Goal: Task Accomplishment & Management: Manage account settings

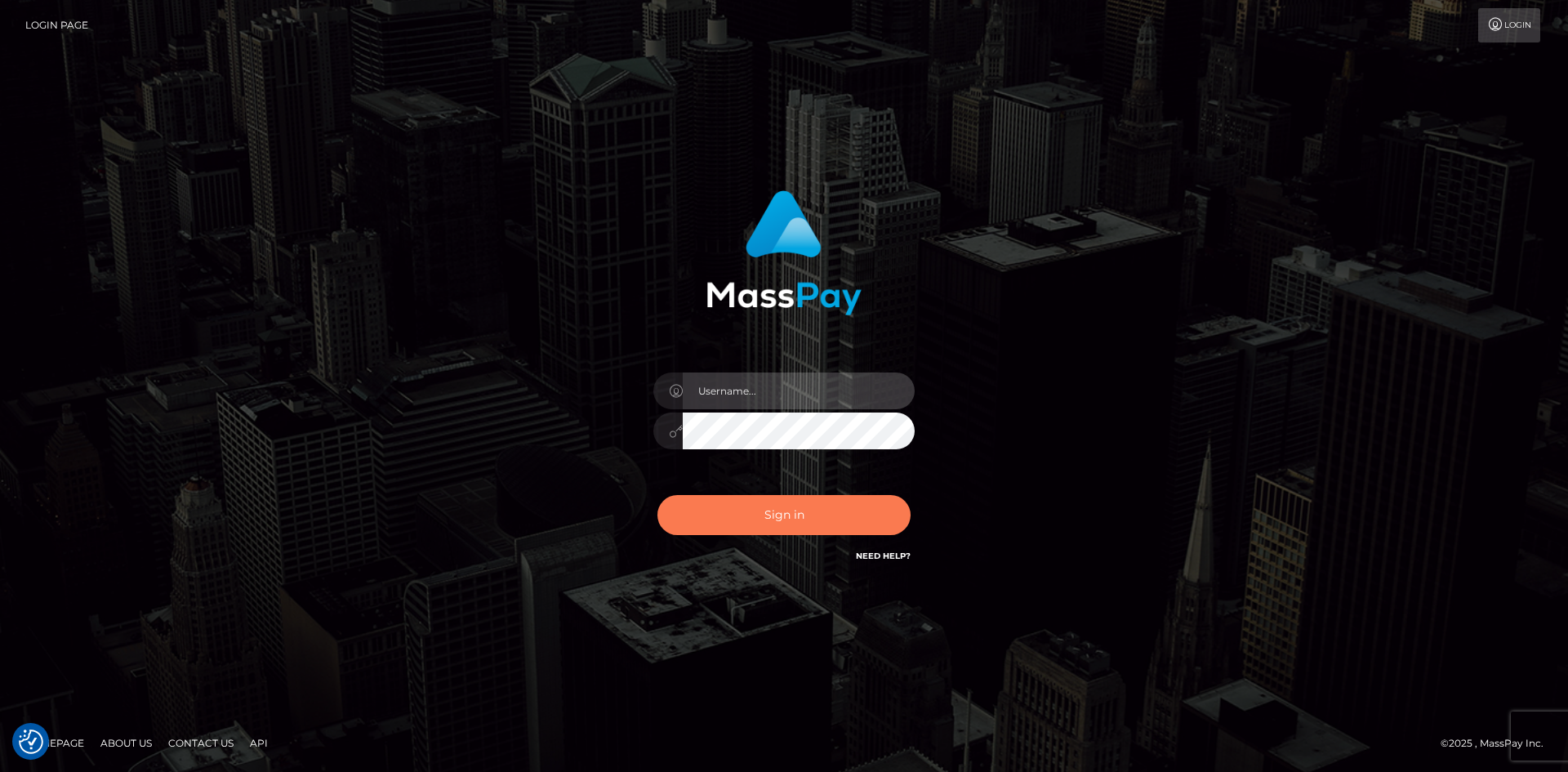
type input "tinan"
click at [747, 501] on button "Sign in" at bounding box center [784, 514] width 253 height 40
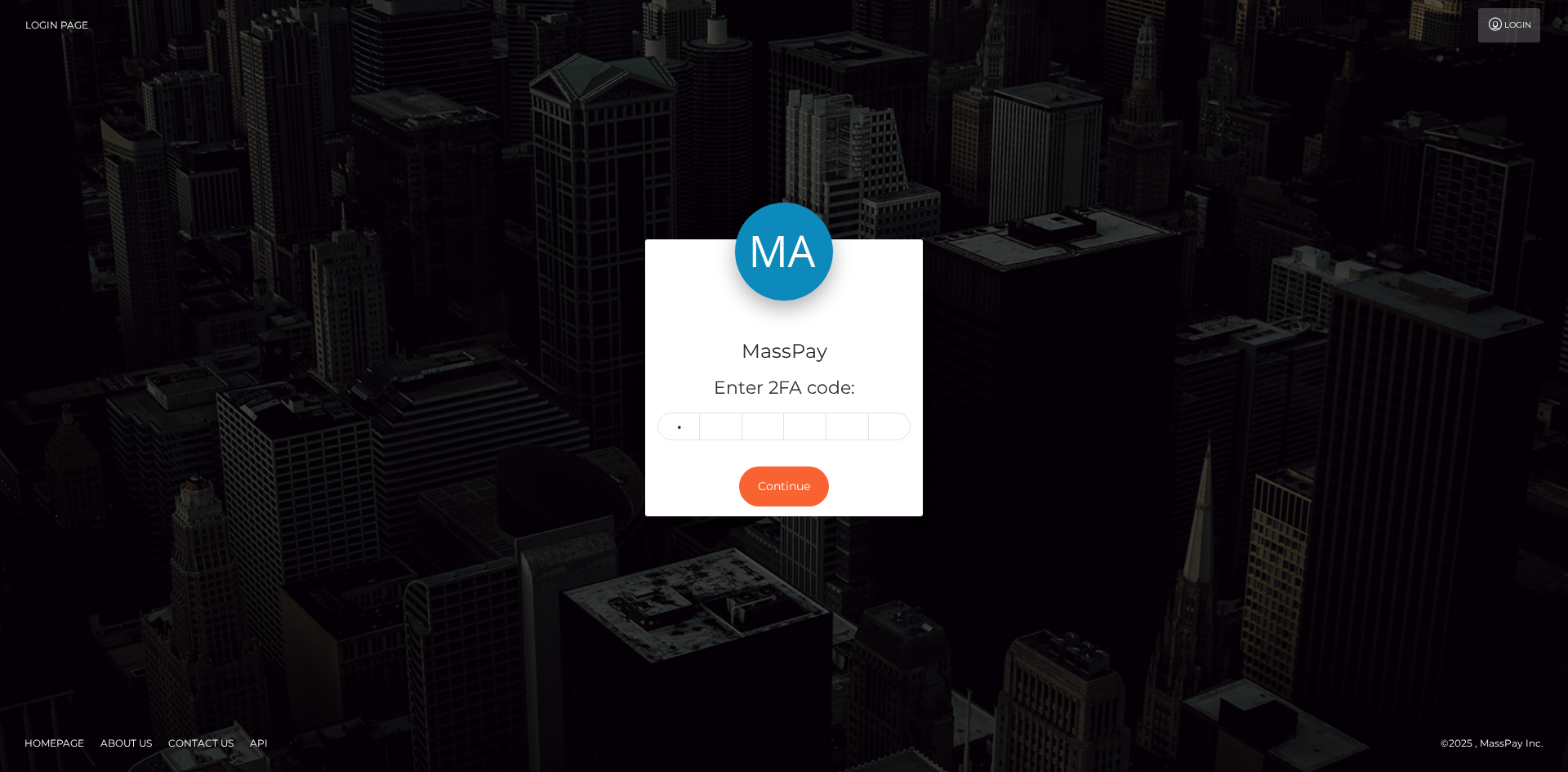
type input "8"
type input "2"
type input "1"
type input "9"
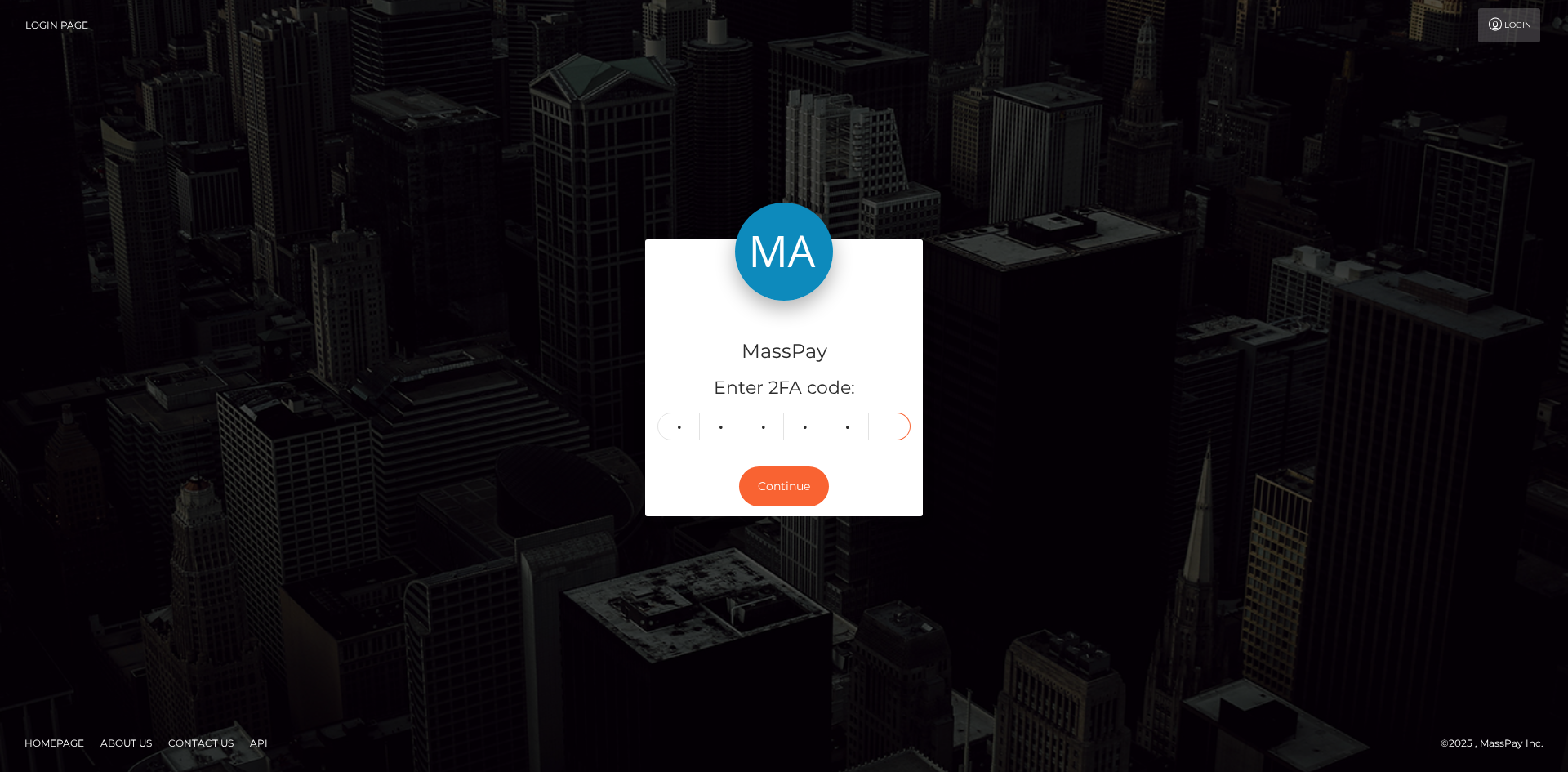
type input "1"
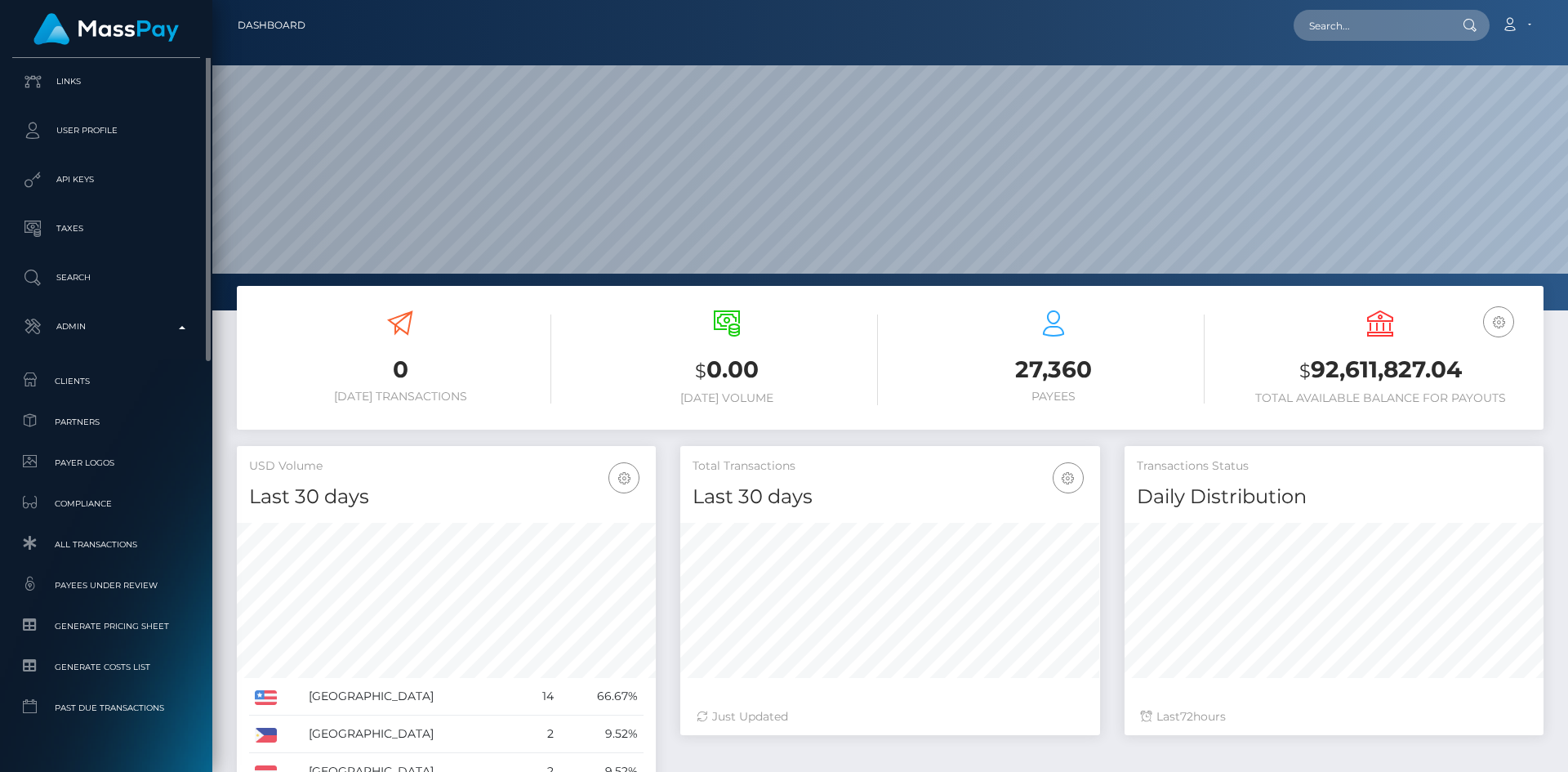
scroll to position [290, 419]
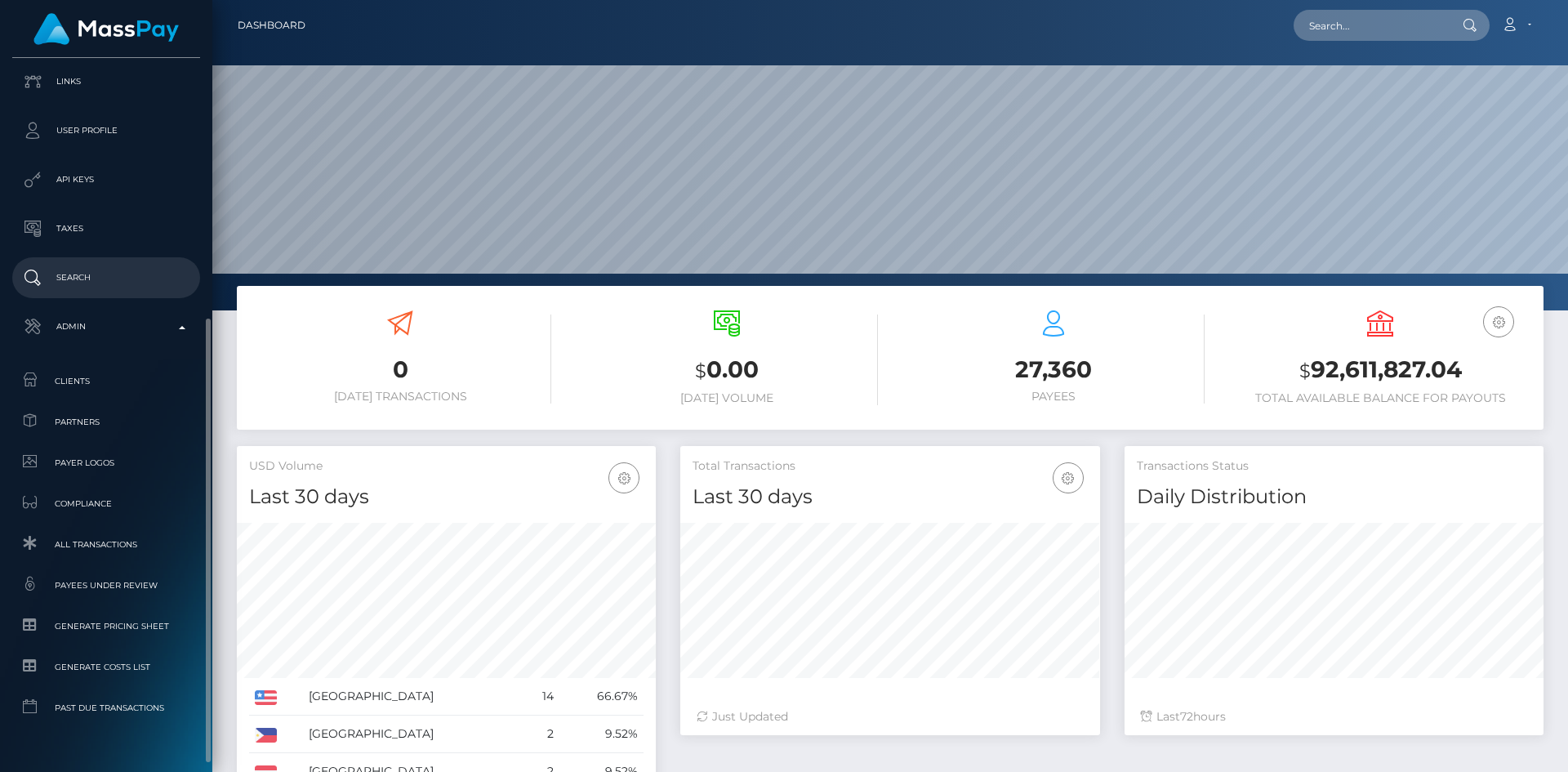
click at [86, 285] on p "Search" at bounding box center [106, 277] width 175 height 24
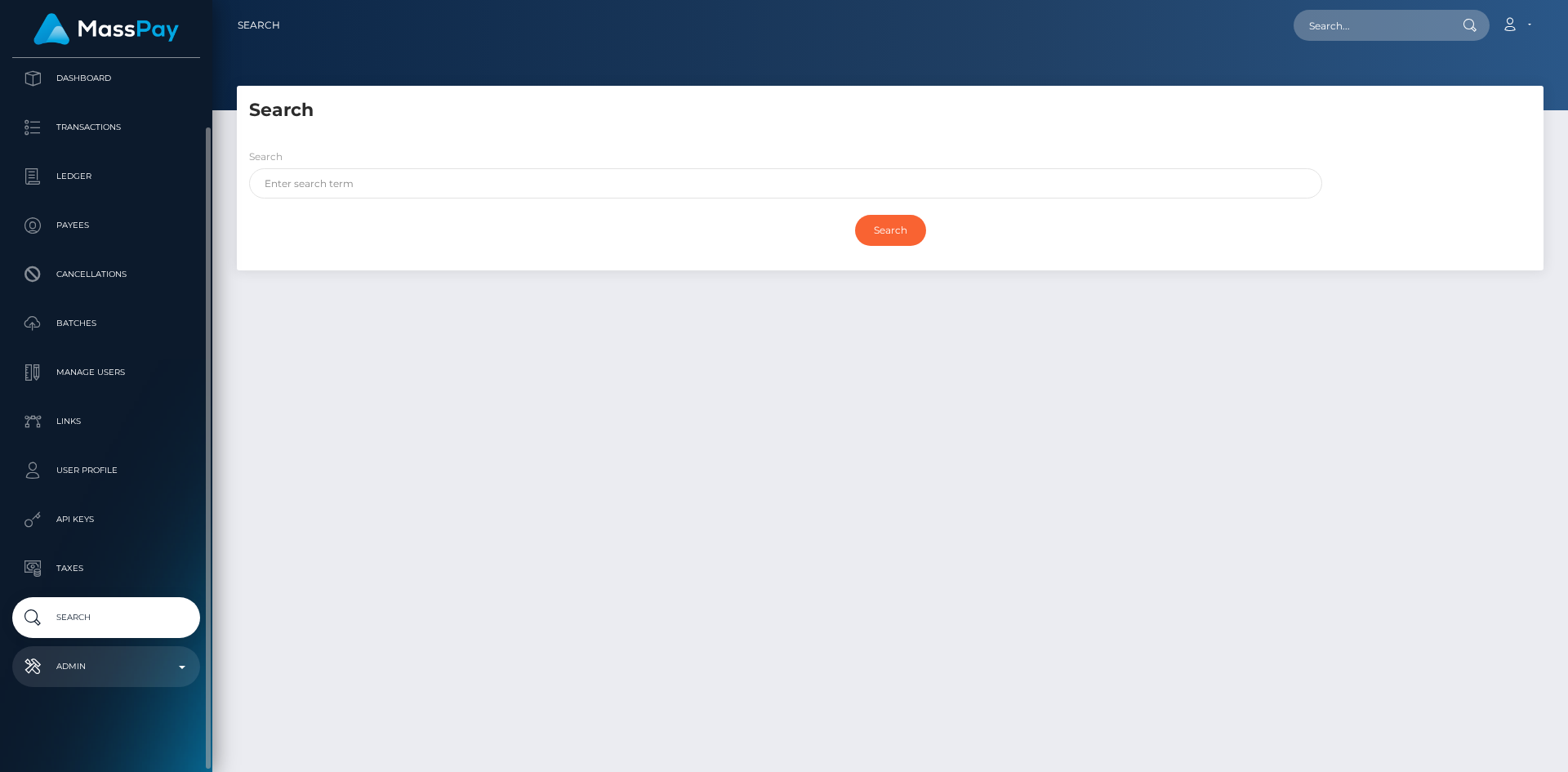
click at [106, 660] on p "Admin" at bounding box center [106, 666] width 175 height 24
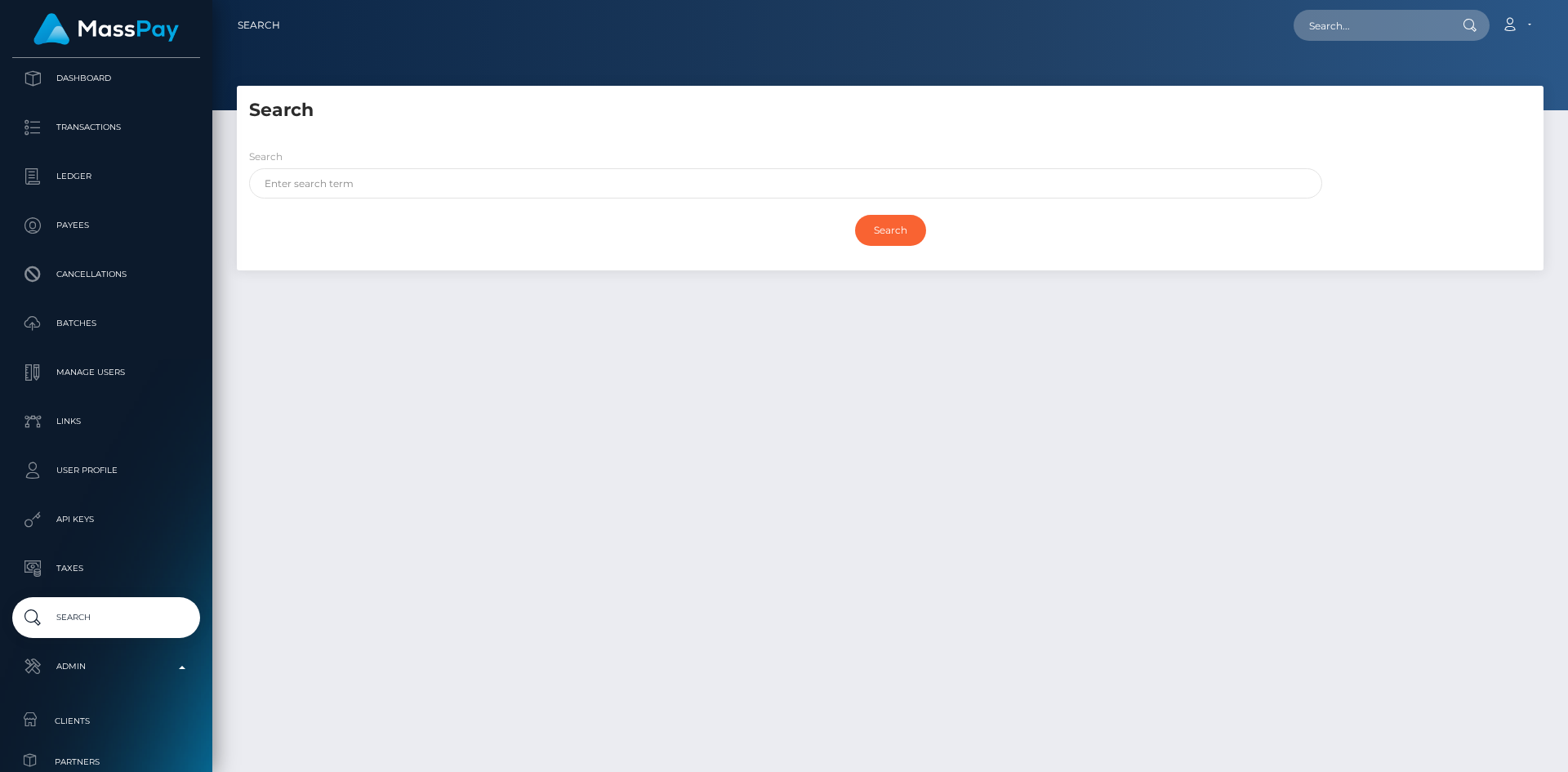
scroll to position [522, 0]
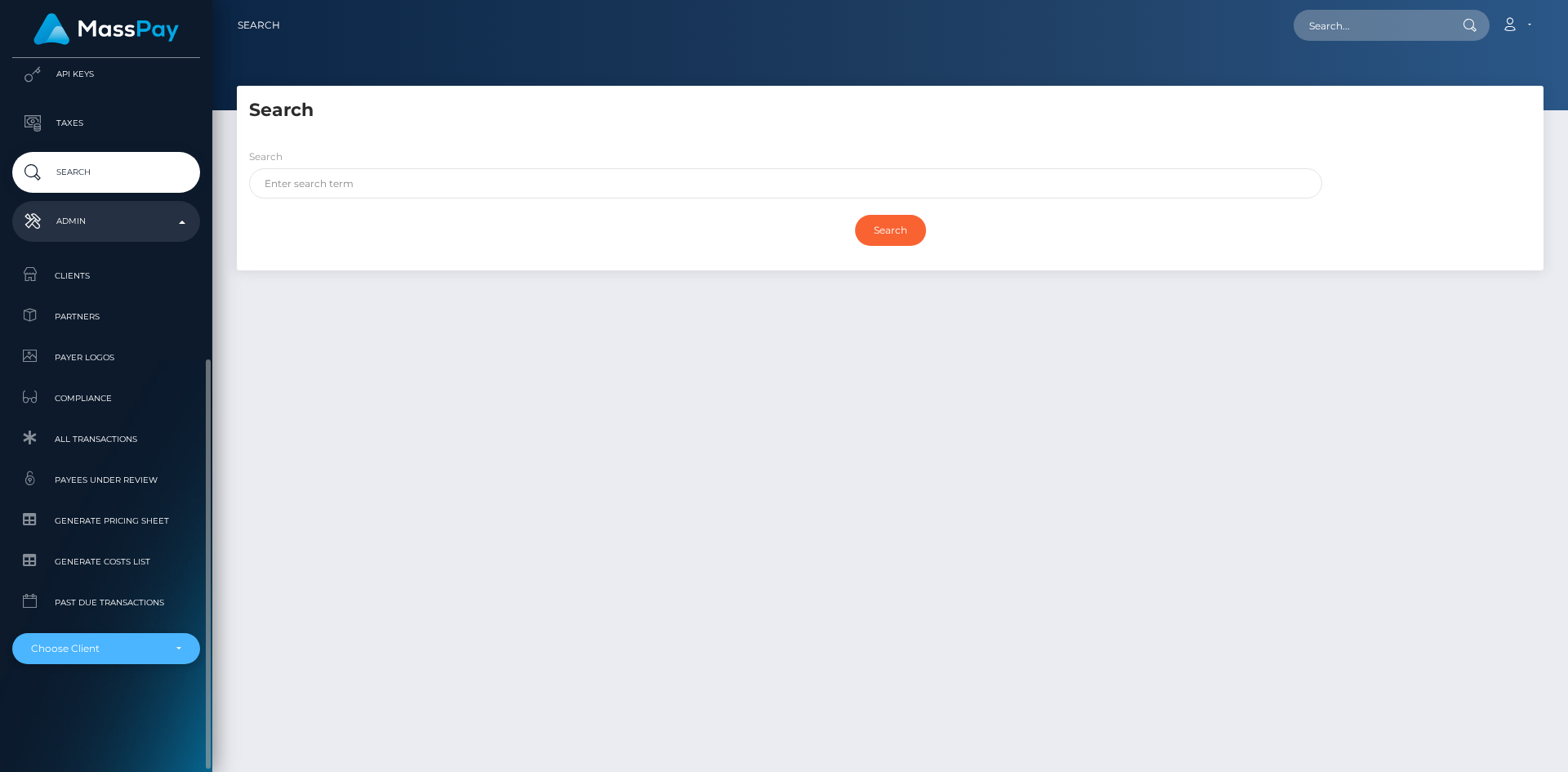
click at [114, 636] on div "Choose Client" at bounding box center [106, 648] width 188 height 31
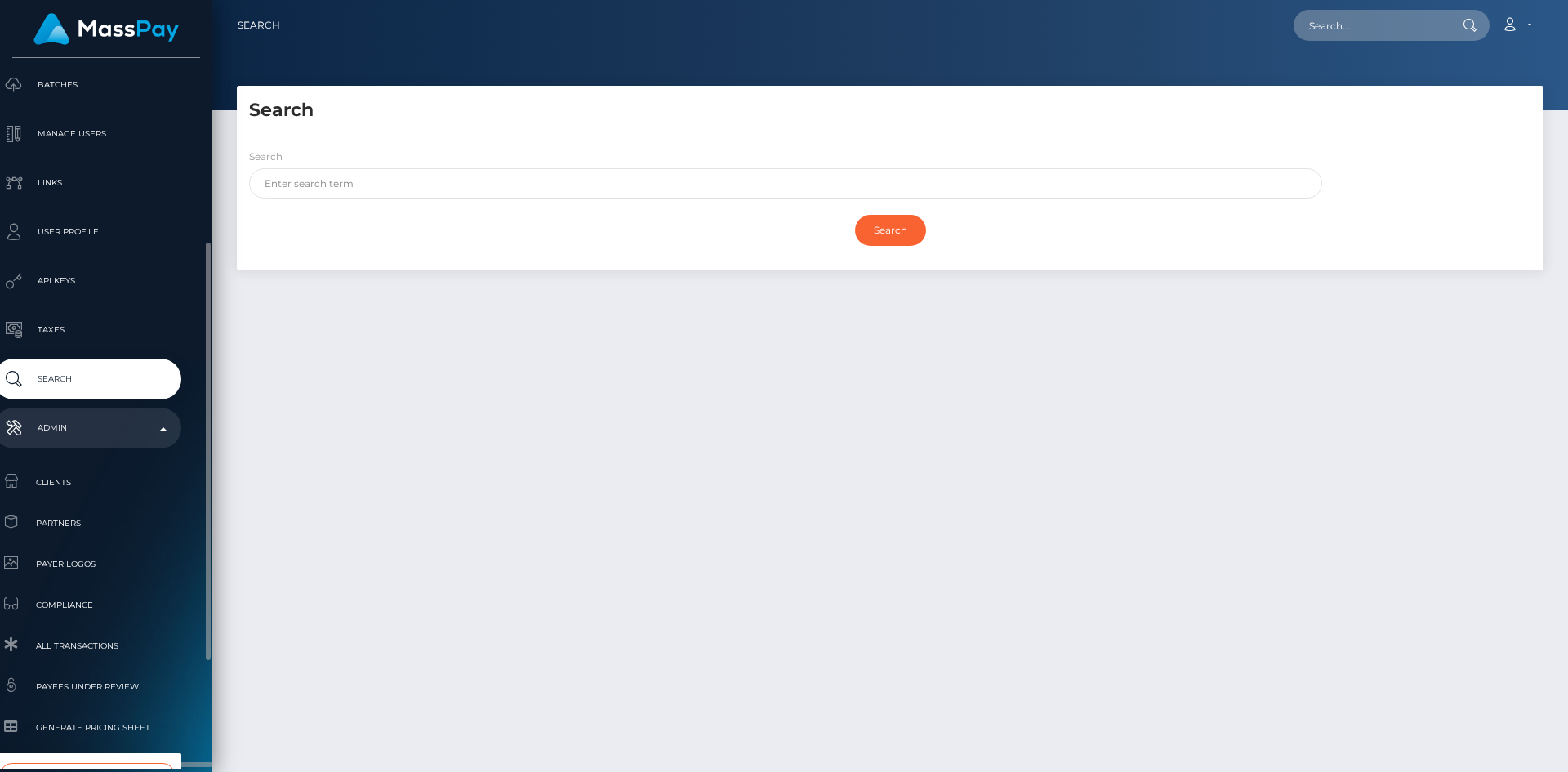
scroll to position [499, 19]
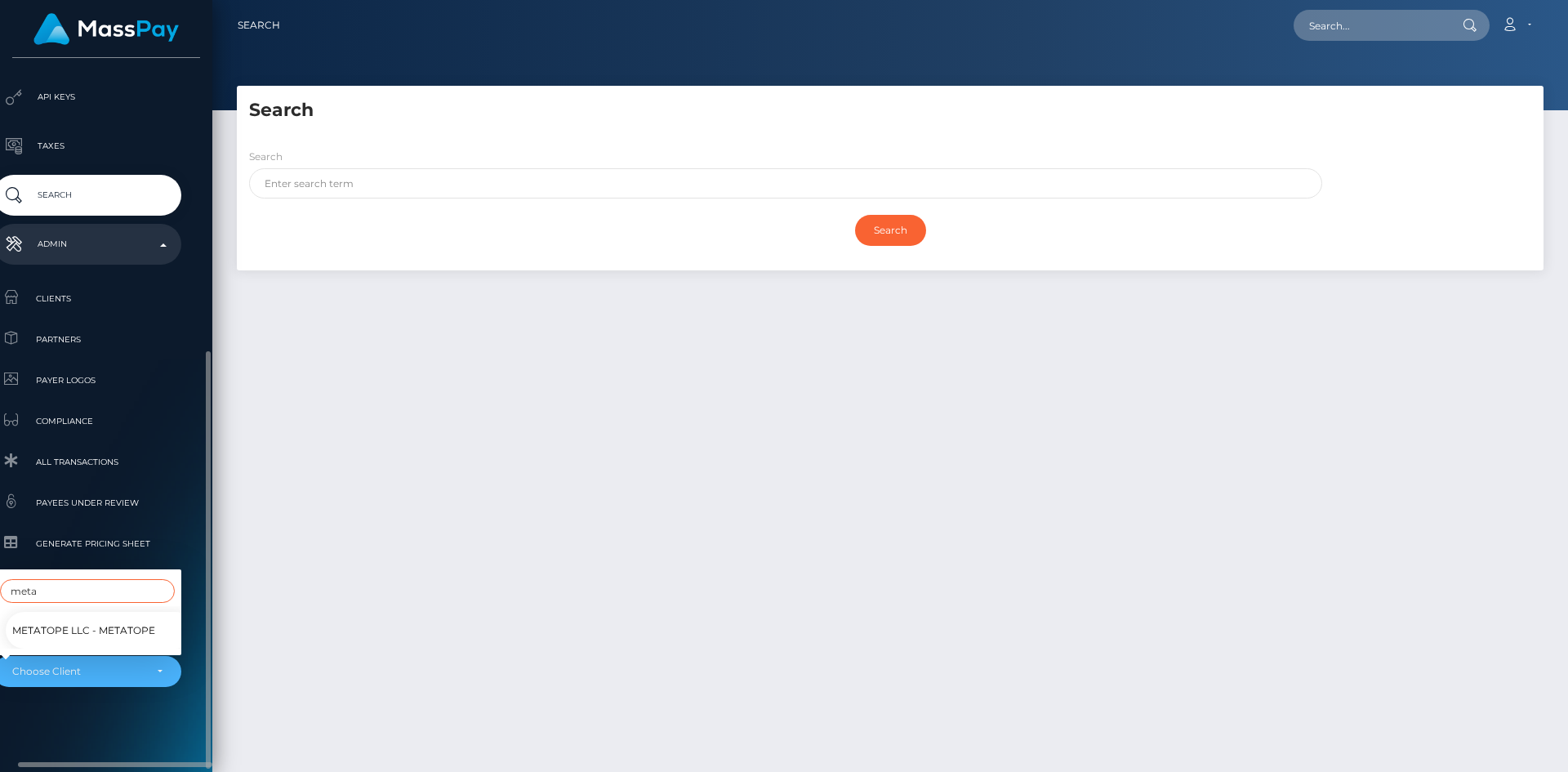
type input "meta"
click at [104, 623] on span "Metatope LLC - MetaTope" at bounding box center [84, 630] width 143 height 21
select select "348"
